Goal: Find specific page/section: Find specific page/section

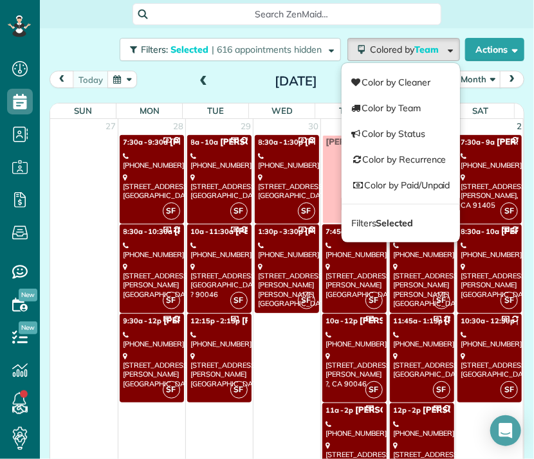
scroll to position [1801, 0]
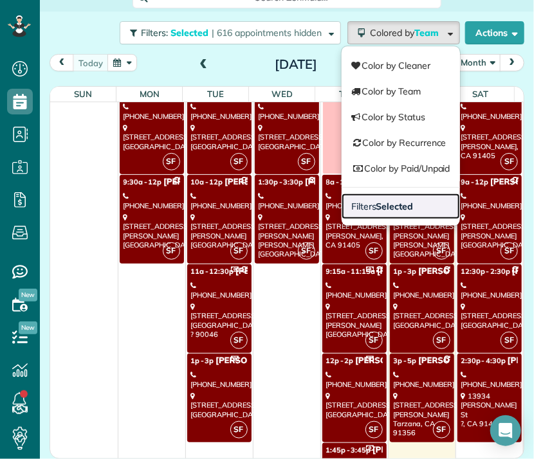
click at [391, 206] on strong "Selected" at bounding box center [394, 207] width 37 height 12
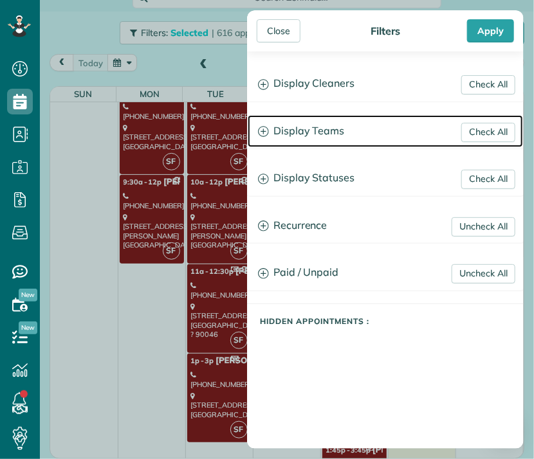
click at [337, 130] on h3 "Display Teams" at bounding box center [385, 131] width 275 height 33
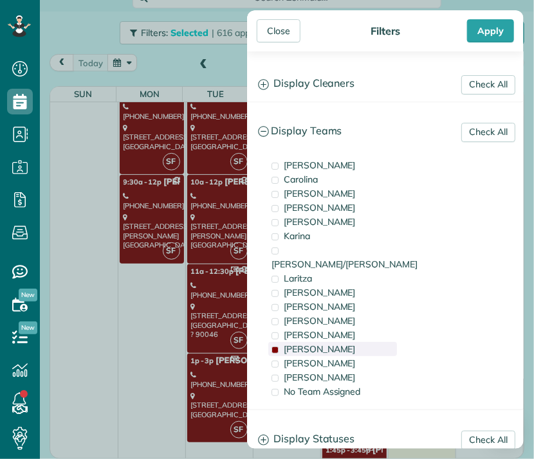
click at [304, 344] on span "[PERSON_NAME]" at bounding box center [320, 350] width 72 height 12
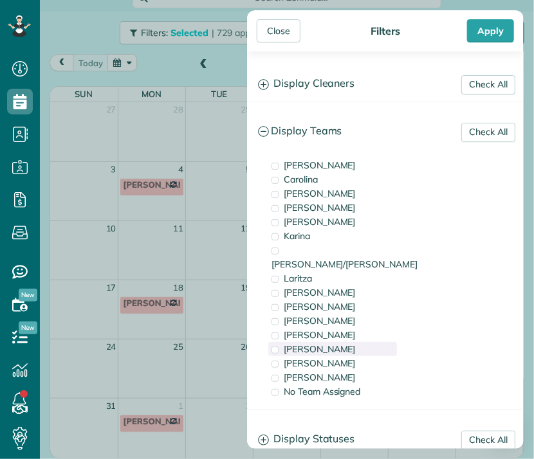
scroll to position [0, 0]
click at [294, 372] on span "[PERSON_NAME]" at bounding box center [320, 378] width 72 height 12
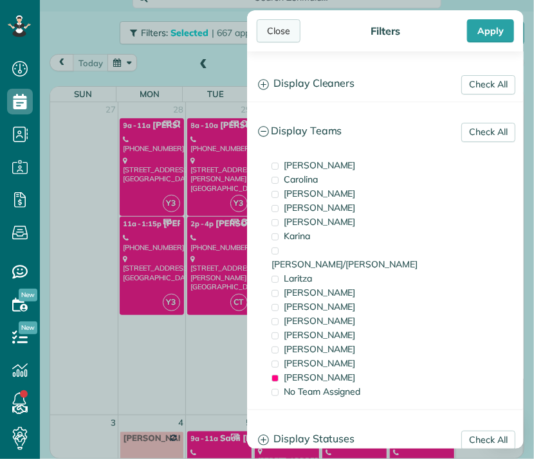
click at [284, 36] on div "Close" at bounding box center [279, 30] width 44 height 23
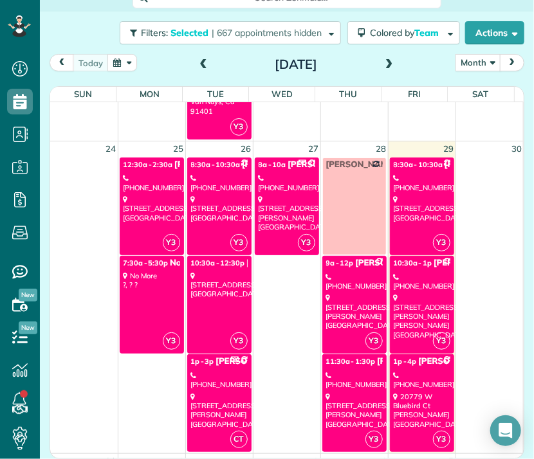
scroll to position [1413, 0]
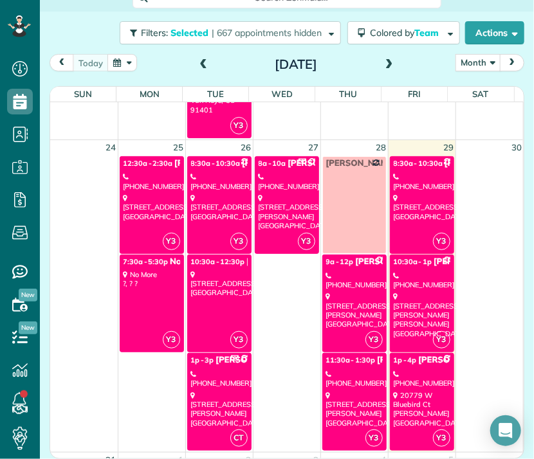
click at [326, 296] on div "[STREET_ADDRESS][PERSON_NAME]" at bounding box center [354, 310] width 57 height 37
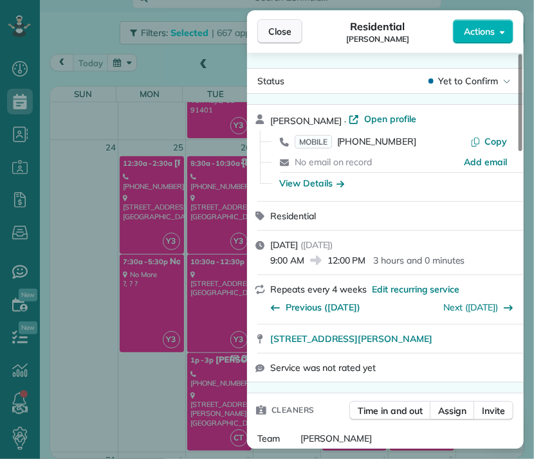
click at [282, 32] on span "Close" at bounding box center [279, 31] width 23 height 13
